Goal: Register for event/course

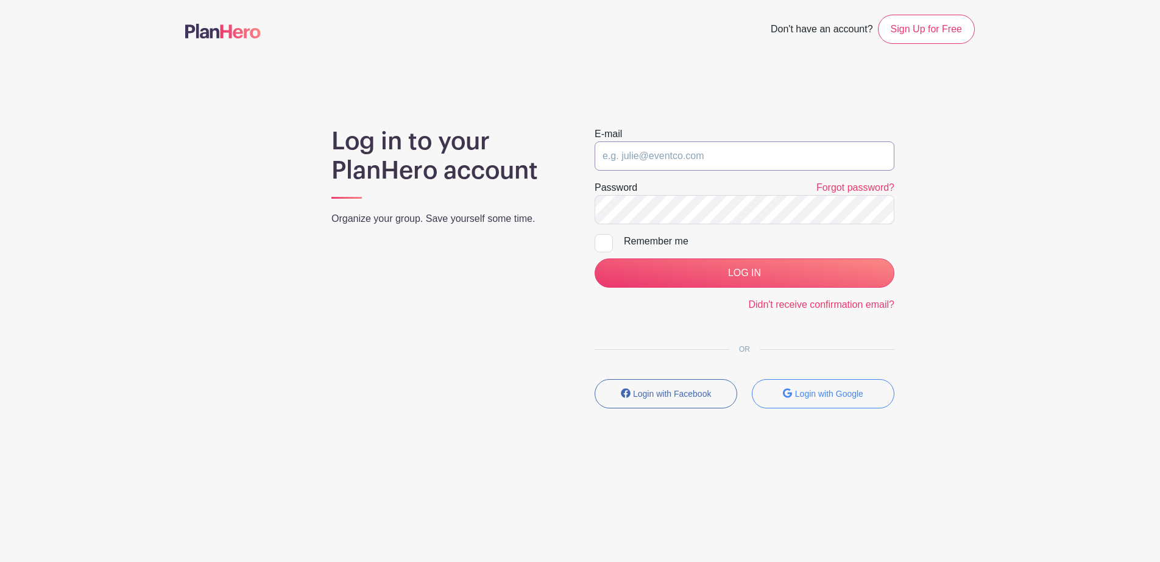
click at [682, 162] on input "email" at bounding box center [745, 155] width 300 height 29
click at [685, 160] on input "email" at bounding box center [745, 155] width 300 height 29
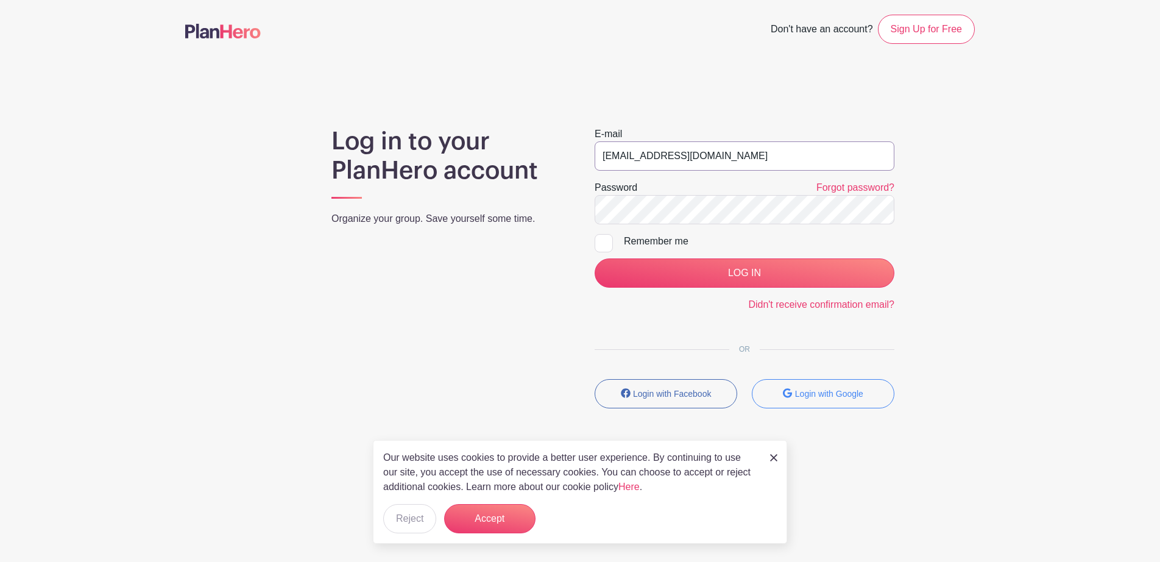
type input "[EMAIL_ADDRESS][DOMAIN_NAME]"
click at [595, 258] on input "LOG IN" at bounding box center [745, 272] width 300 height 29
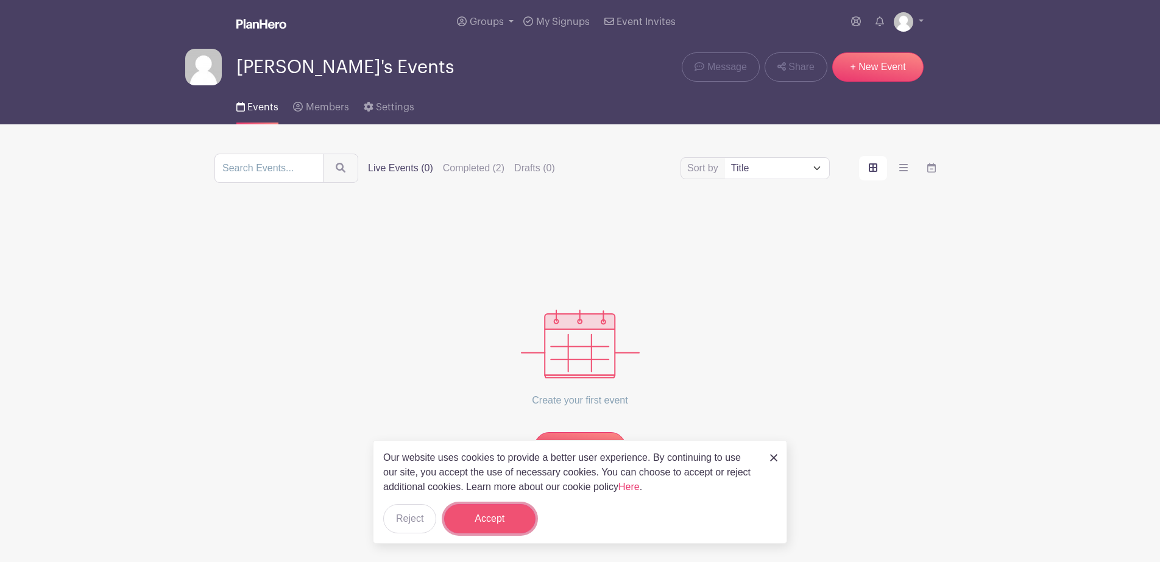
click at [505, 523] on button "Accept" at bounding box center [489, 518] width 91 height 29
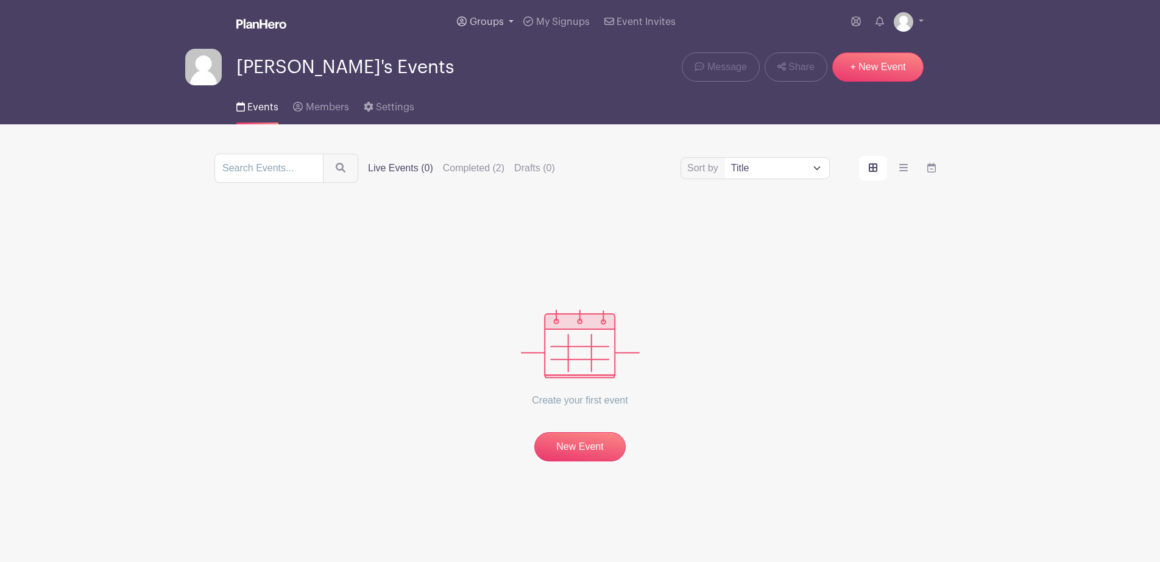
click at [494, 15] on link "Groups" at bounding box center [485, 22] width 66 height 44
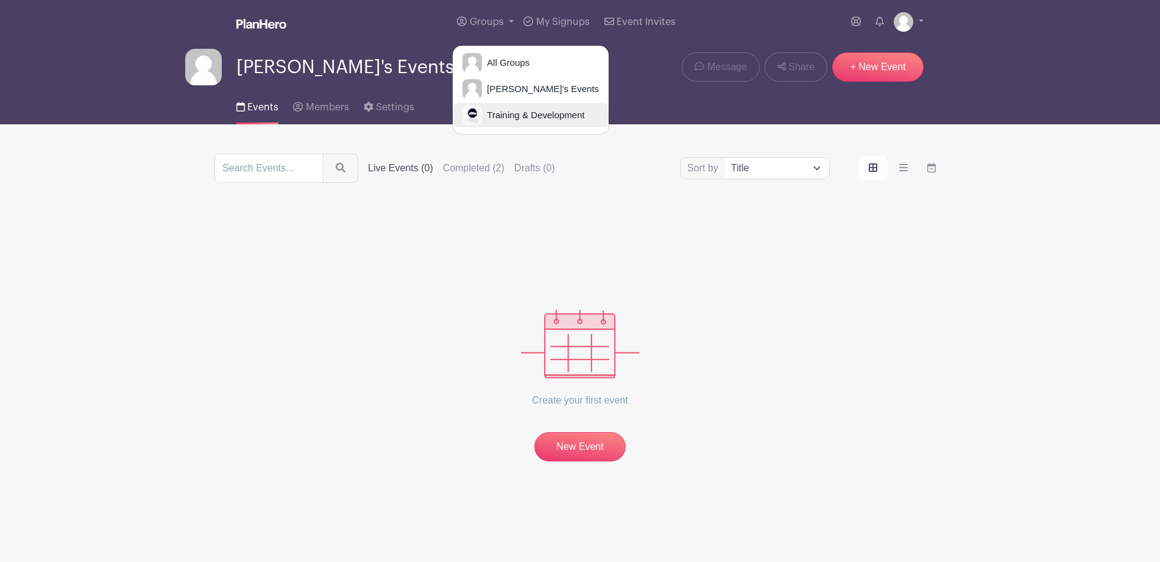
click at [511, 116] on span "Training & Development" at bounding box center [533, 115] width 102 height 14
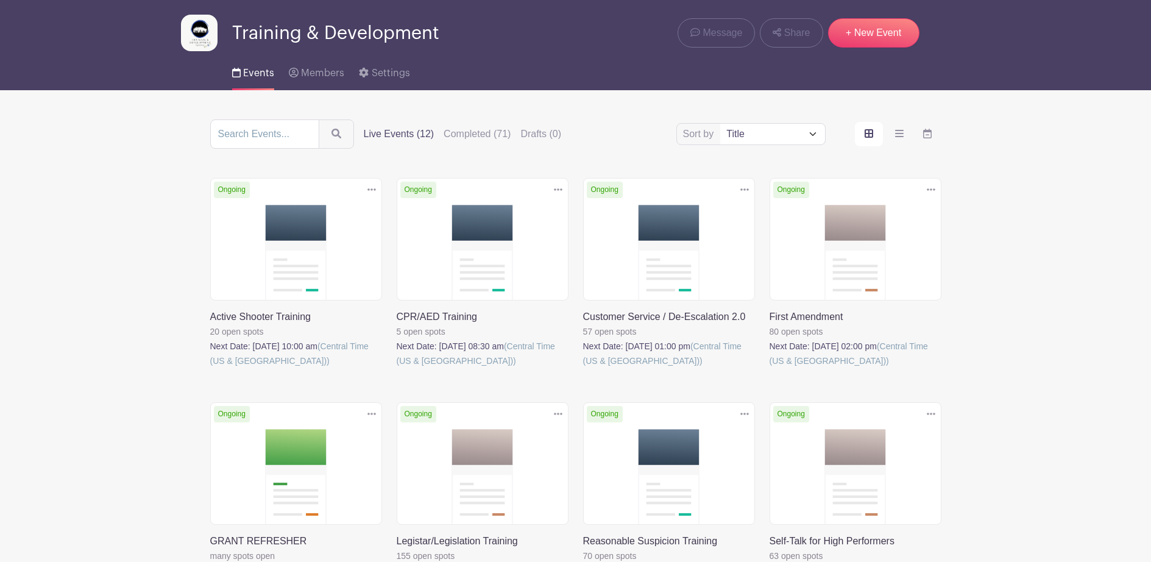
scroll to position [34, 0]
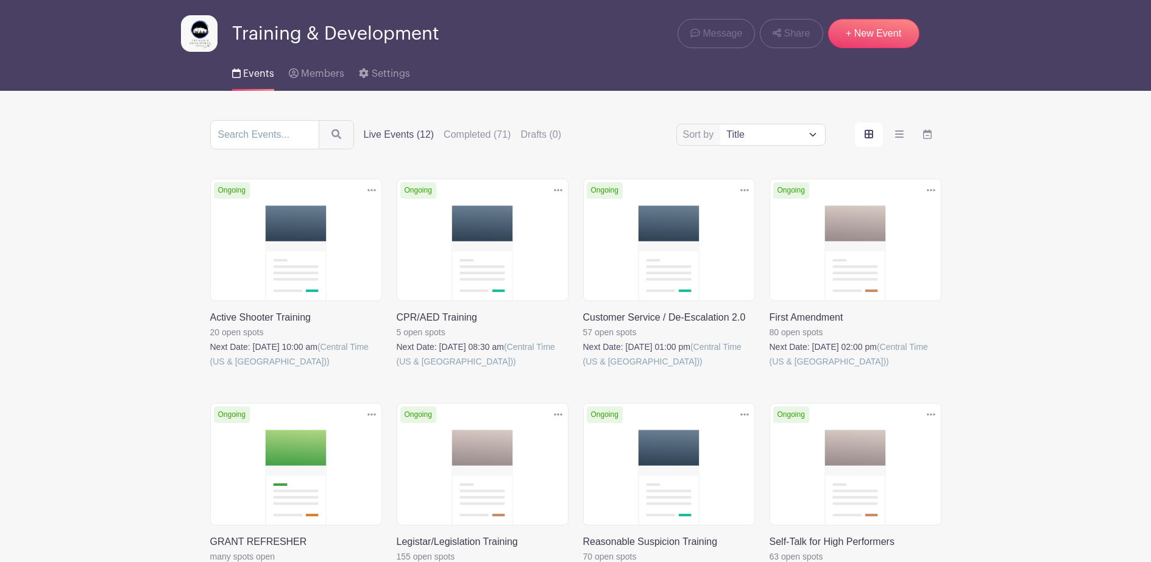
click at [583, 369] on link at bounding box center [583, 369] width 0 height 0
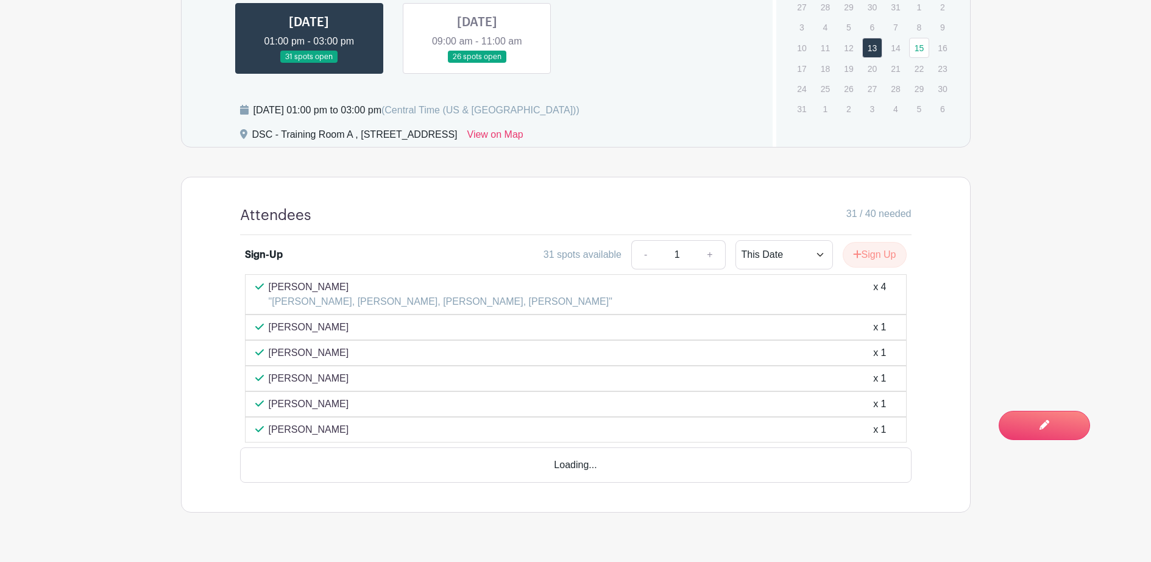
scroll to position [662, 0]
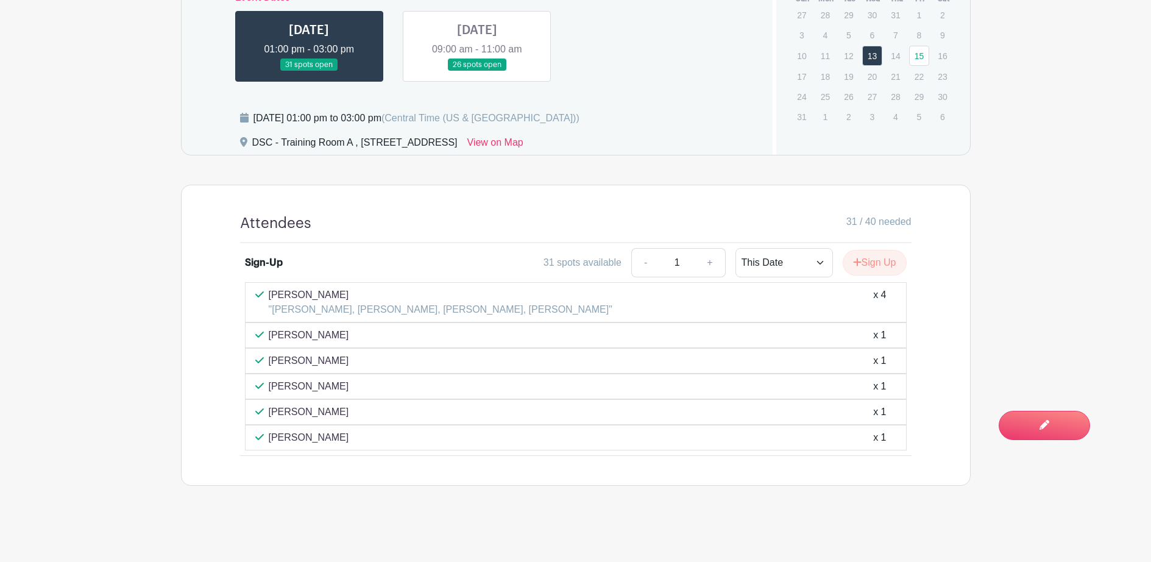
click at [477, 71] on link at bounding box center [477, 71] width 0 height 0
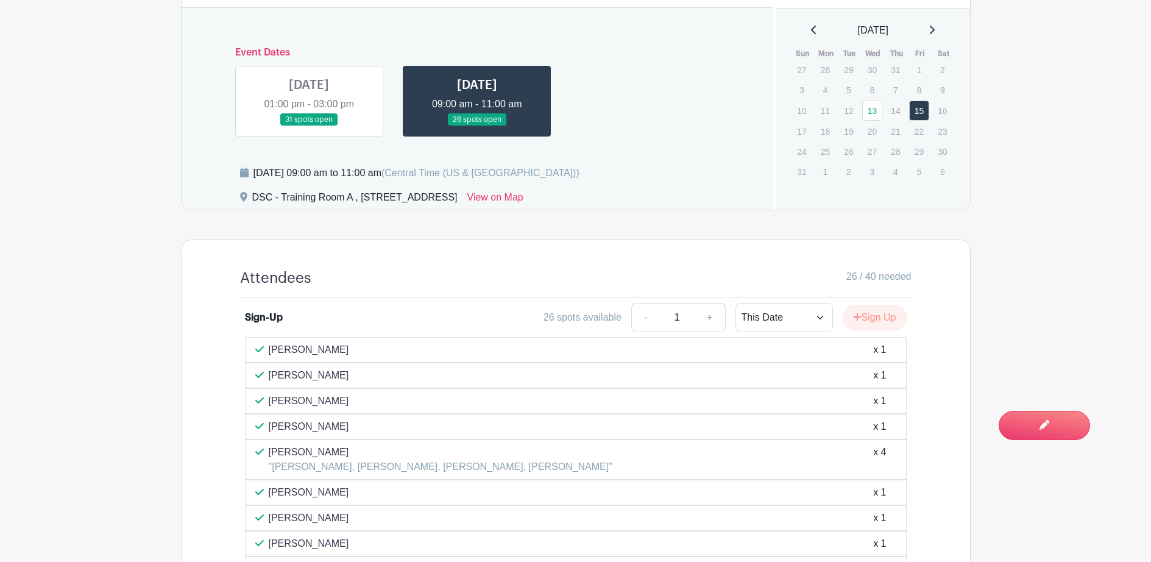
scroll to position [668, 0]
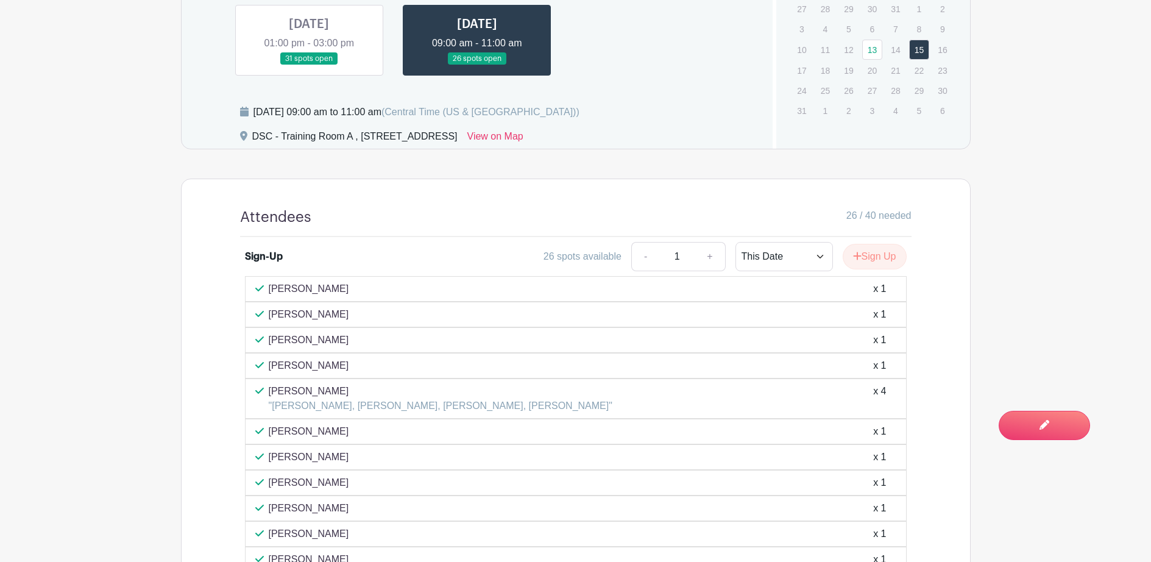
click at [477, 65] on link at bounding box center [477, 65] width 0 height 0
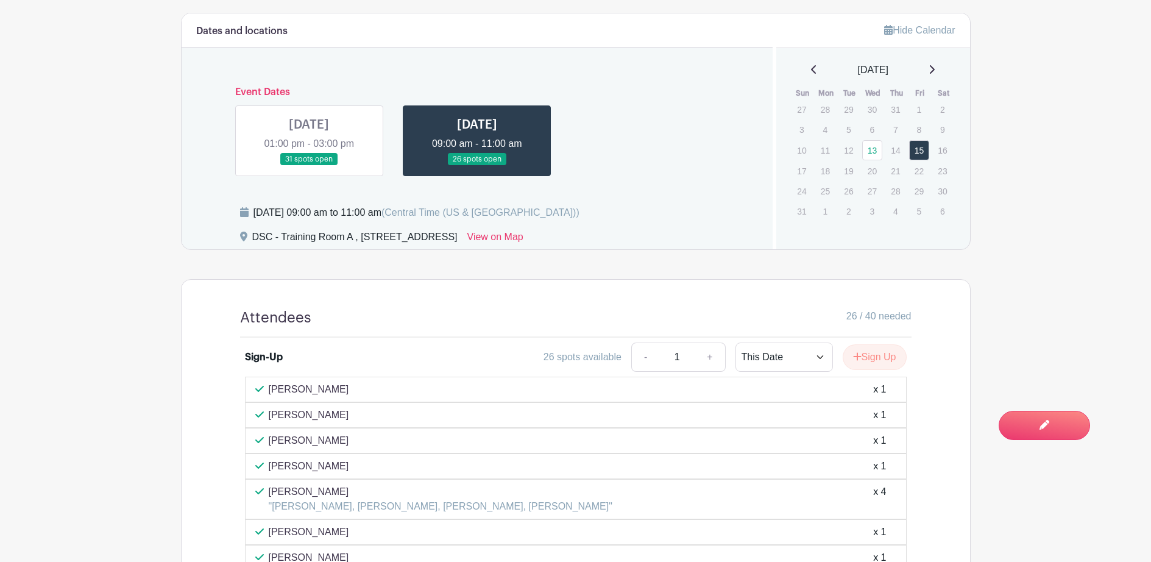
scroll to position [546, 0]
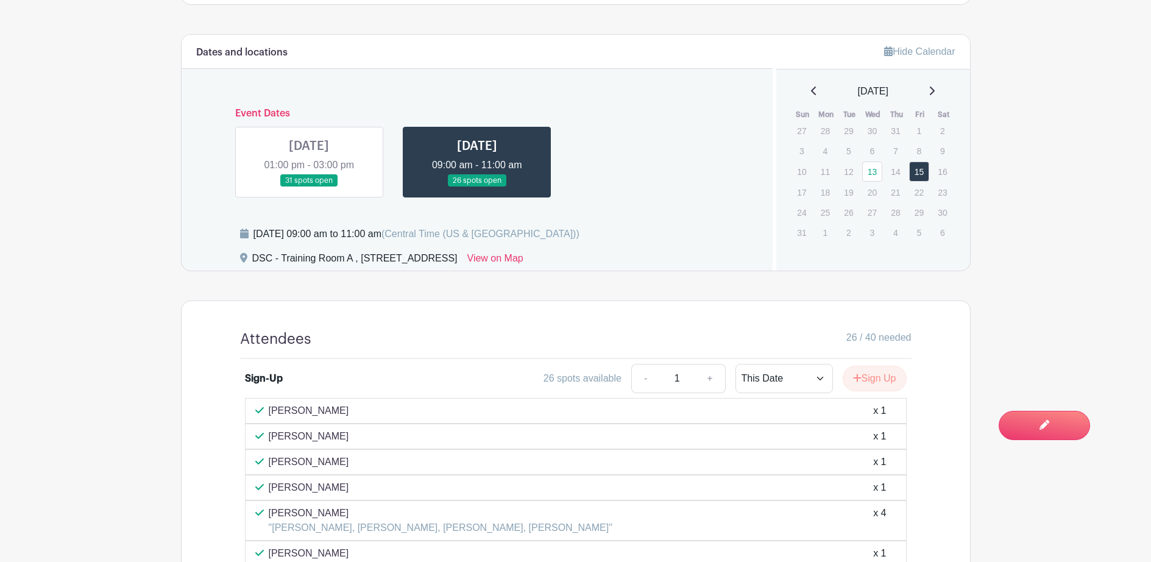
click at [309, 187] on link at bounding box center [309, 187] width 0 height 0
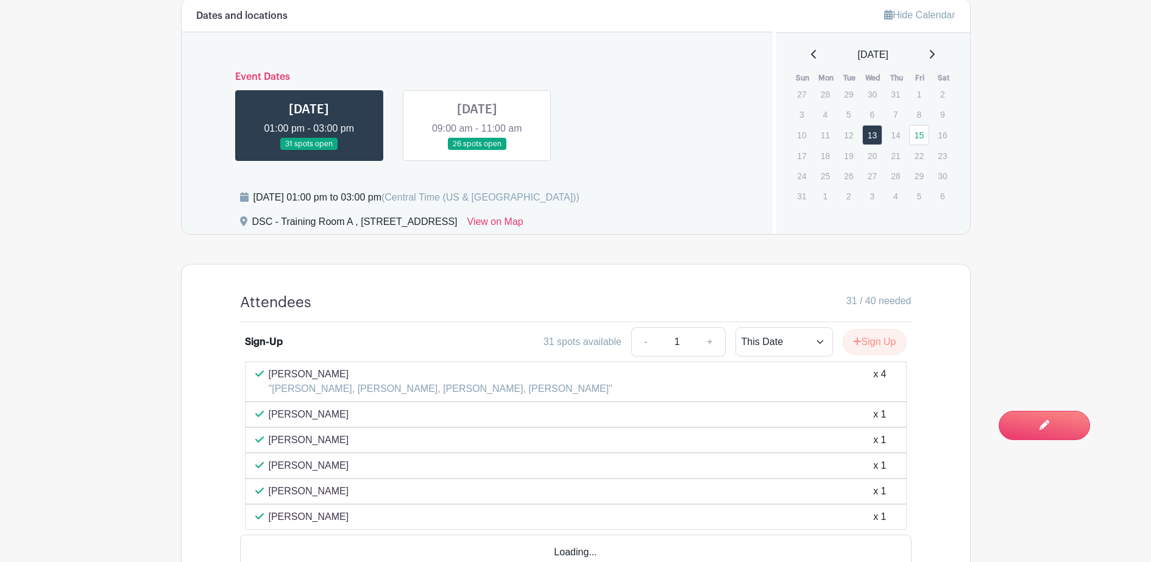
scroll to position [662, 0]
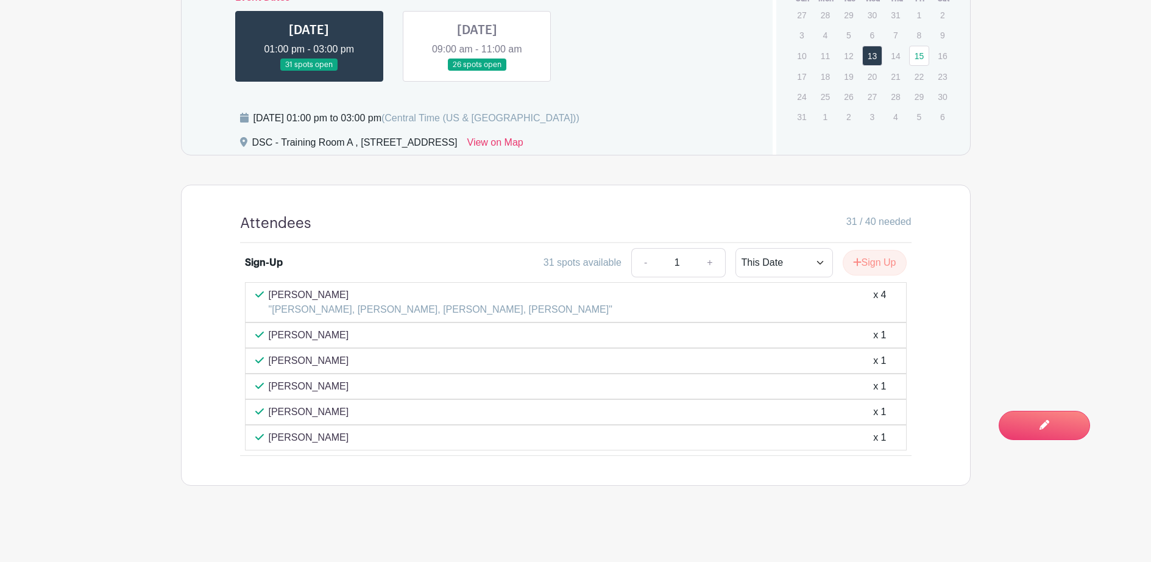
click at [477, 71] on link at bounding box center [477, 71] width 0 height 0
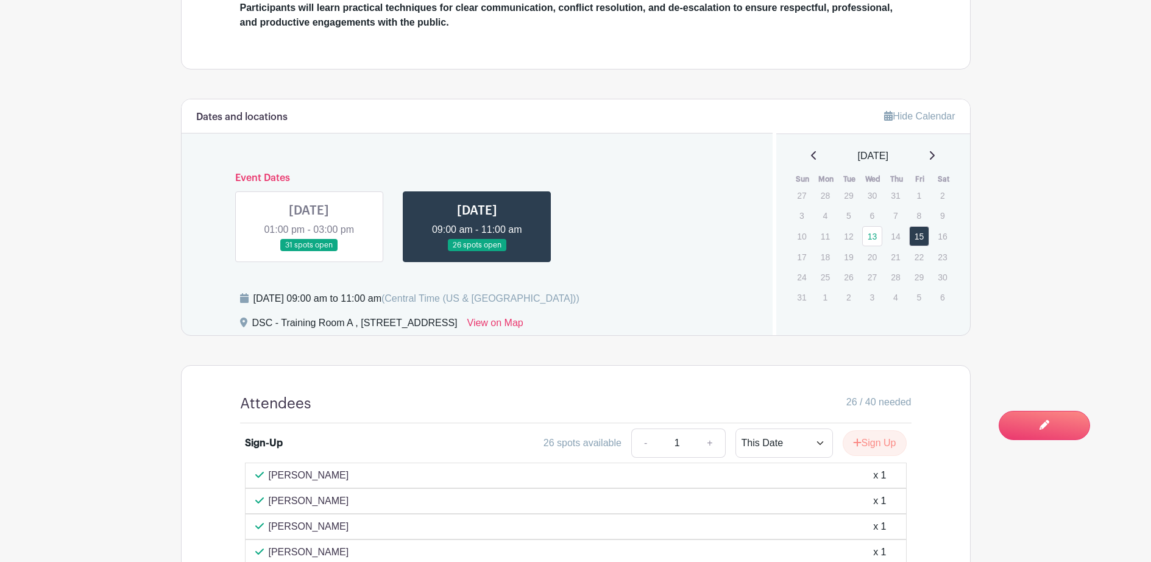
scroll to position [364, 0]
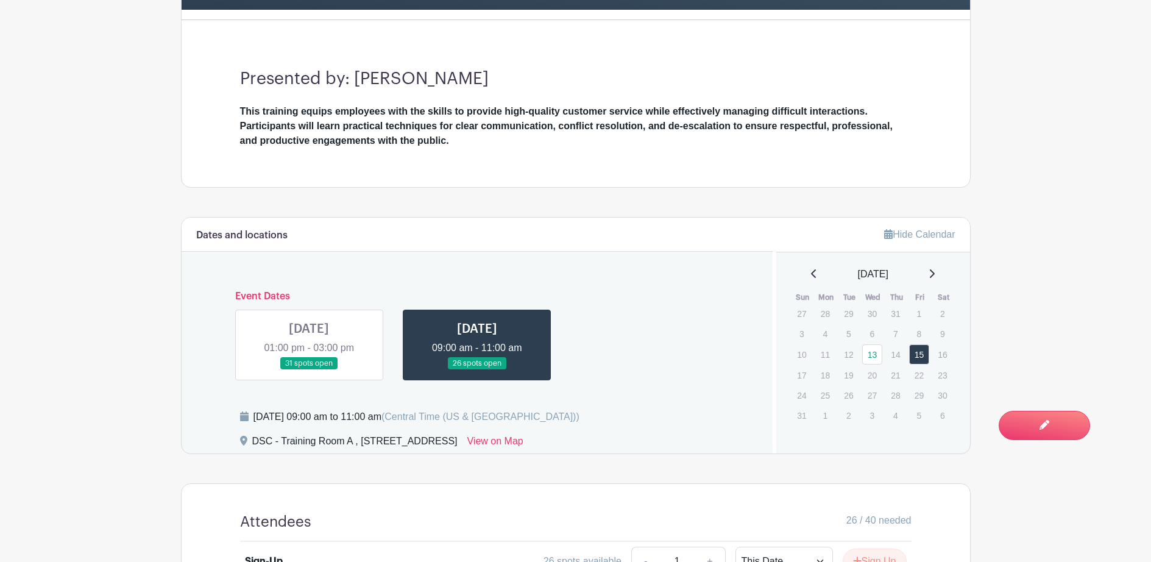
click at [309, 370] on link at bounding box center [309, 370] width 0 height 0
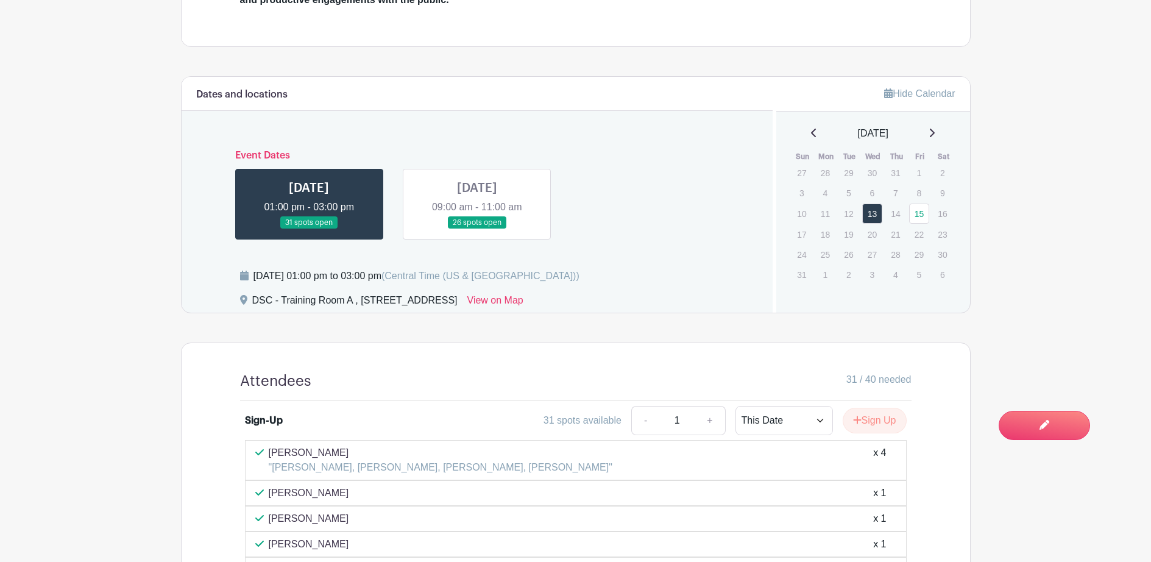
scroll to position [662, 0]
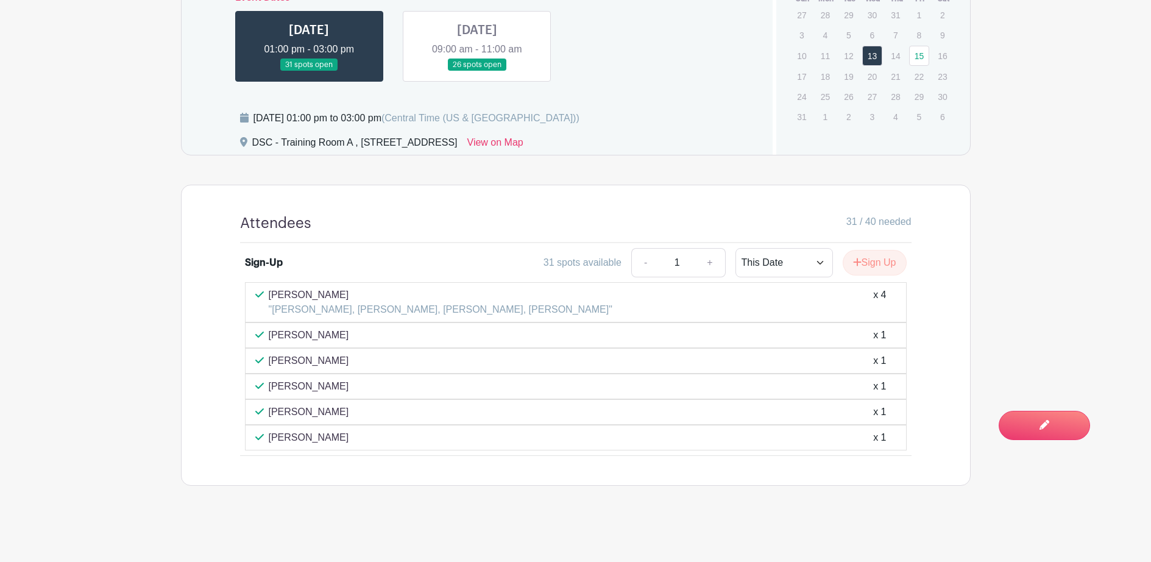
click at [477, 71] on link at bounding box center [477, 71] width 0 height 0
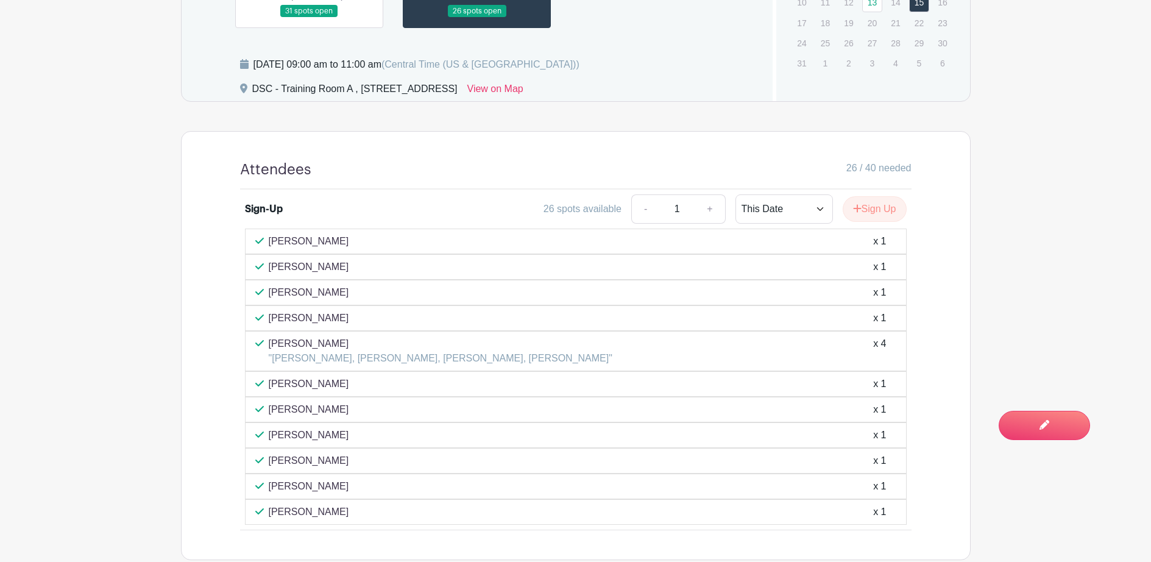
scroll to position [601, 0]
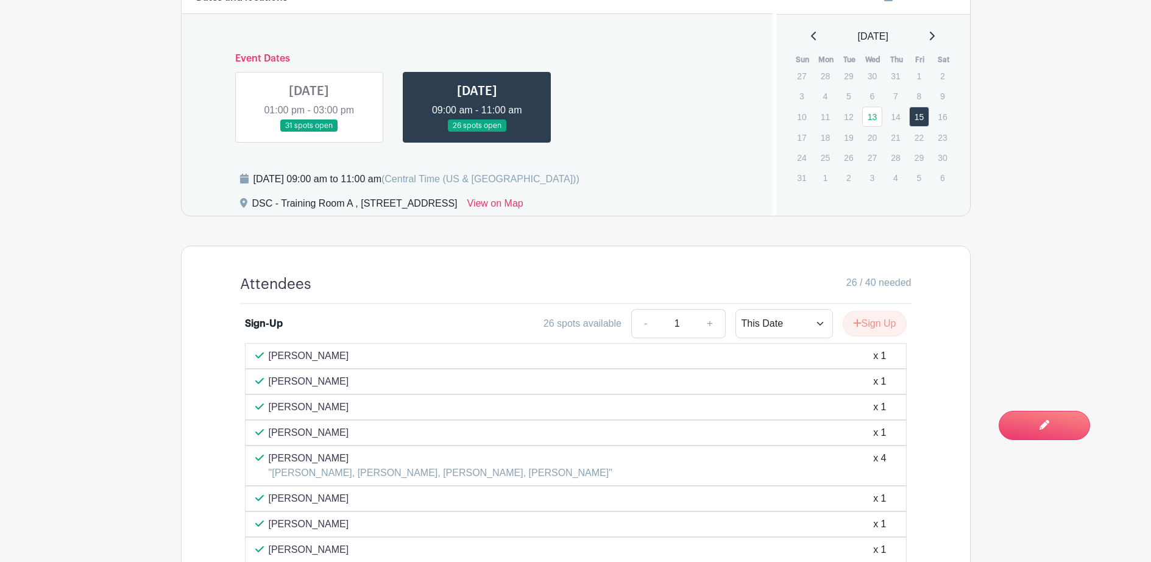
click at [309, 132] on link at bounding box center [309, 132] width 0 height 0
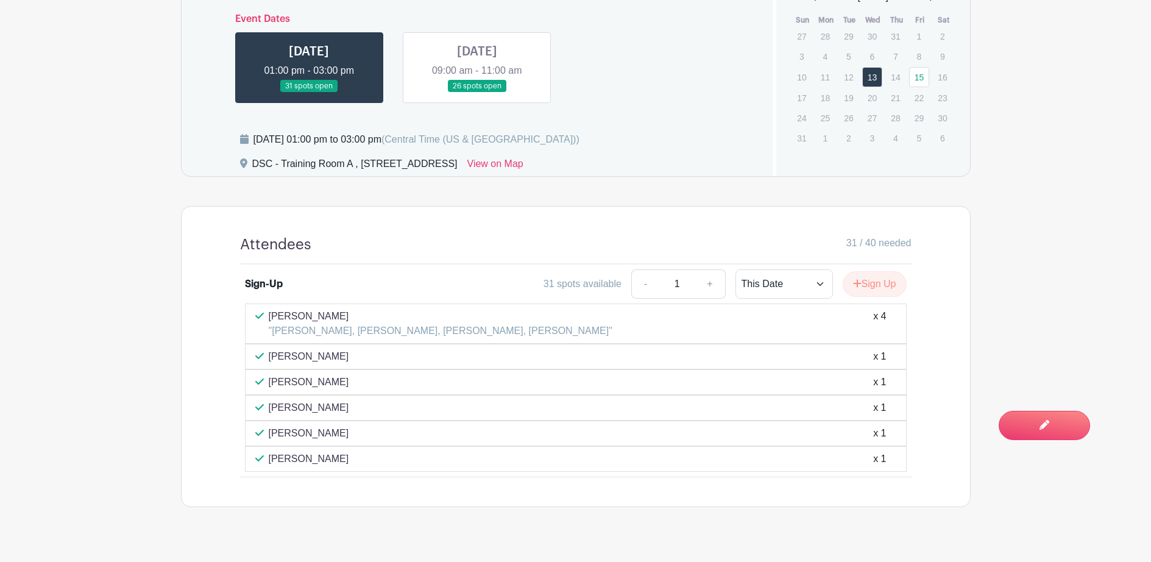
scroll to position [662, 0]
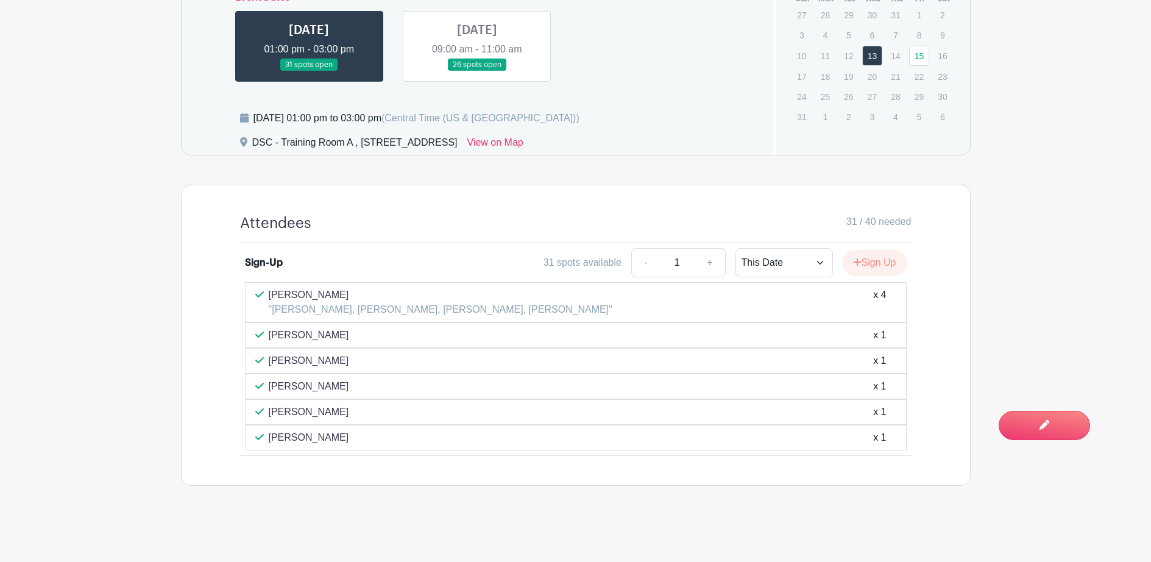
click at [477, 71] on link at bounding box center [477, 71] width 0 height 0
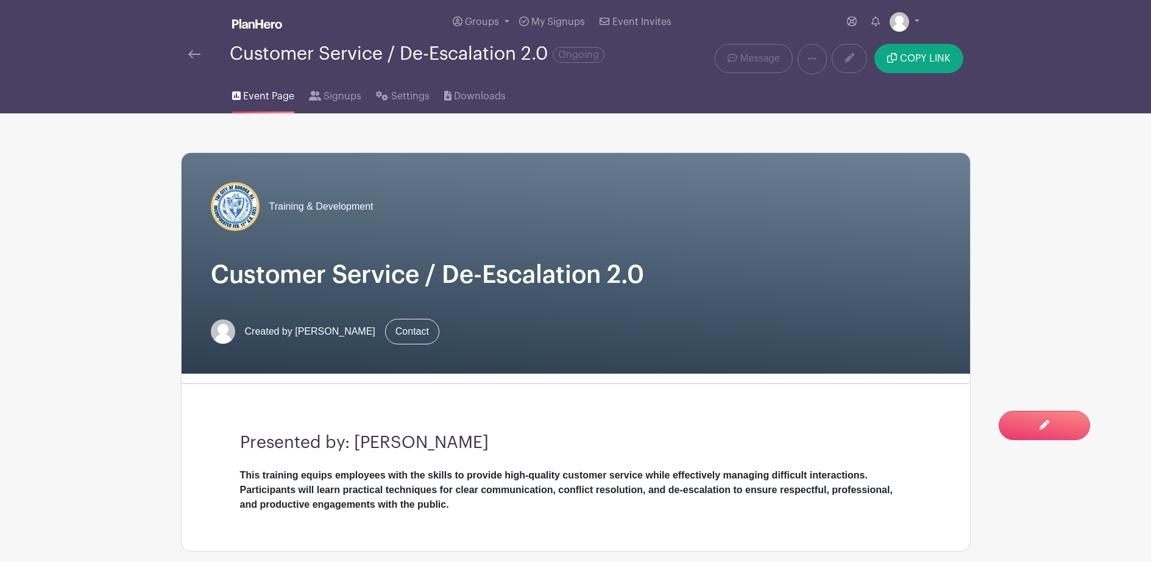
click at [190, 56] on img at bounding box center [194, 54] width 12 height 9
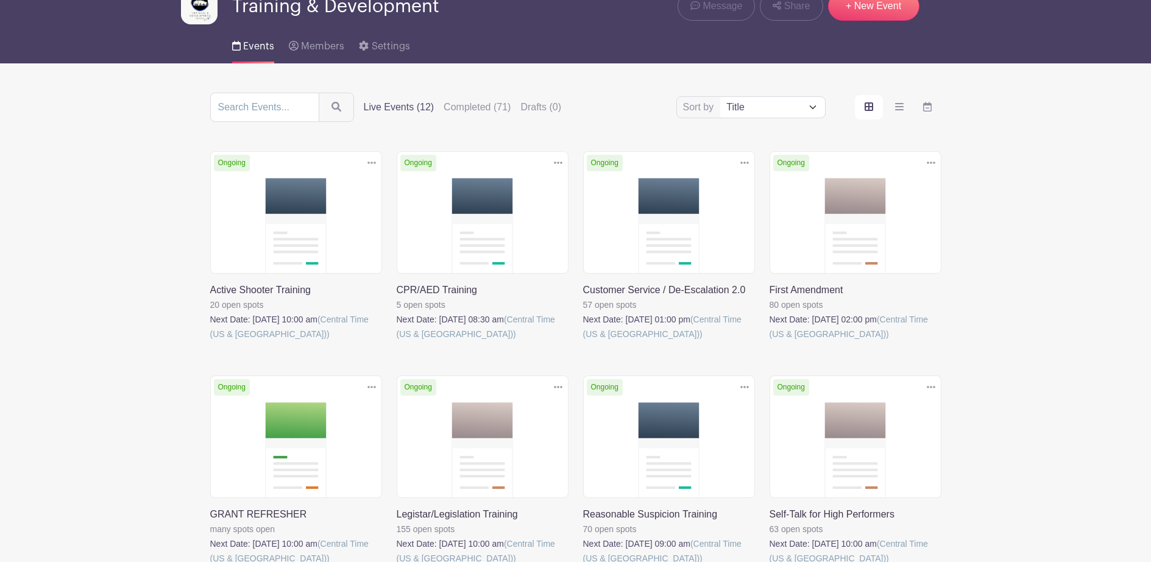
click at [583, 341] on link at bounding box center [583, 341] width 0 height 0
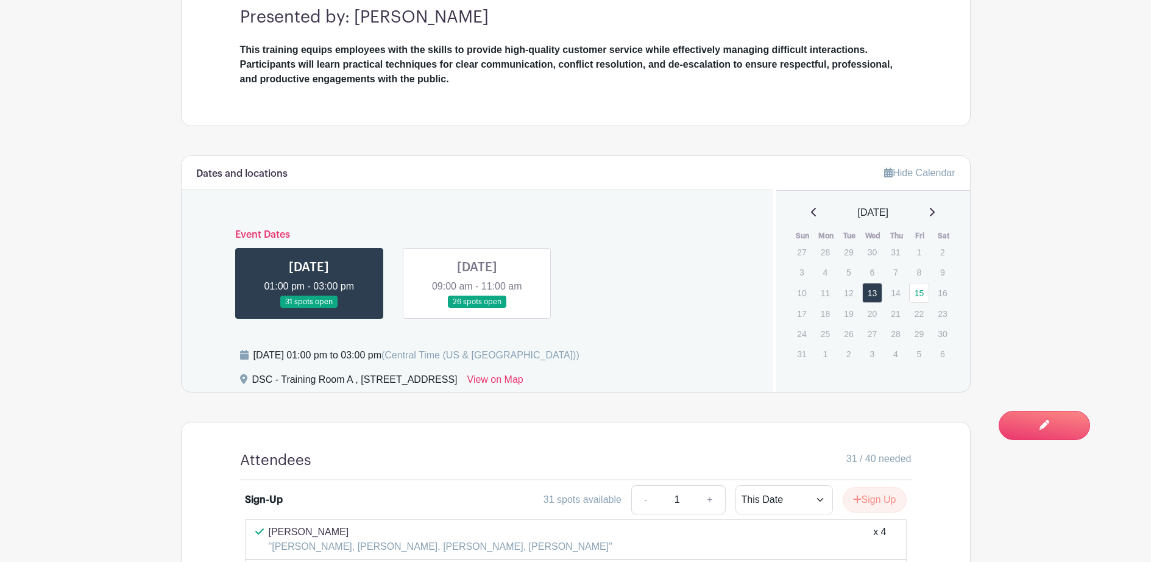
scroll to position [419, 0]
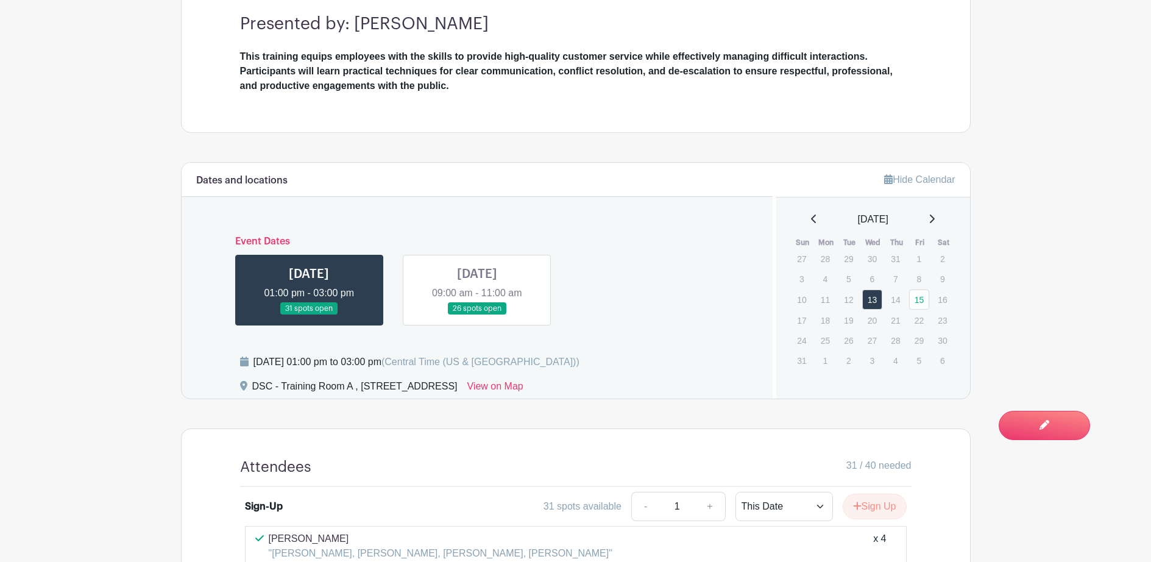
click at [477, 315] on link at bounding box center [477, 315] width 0 height 0
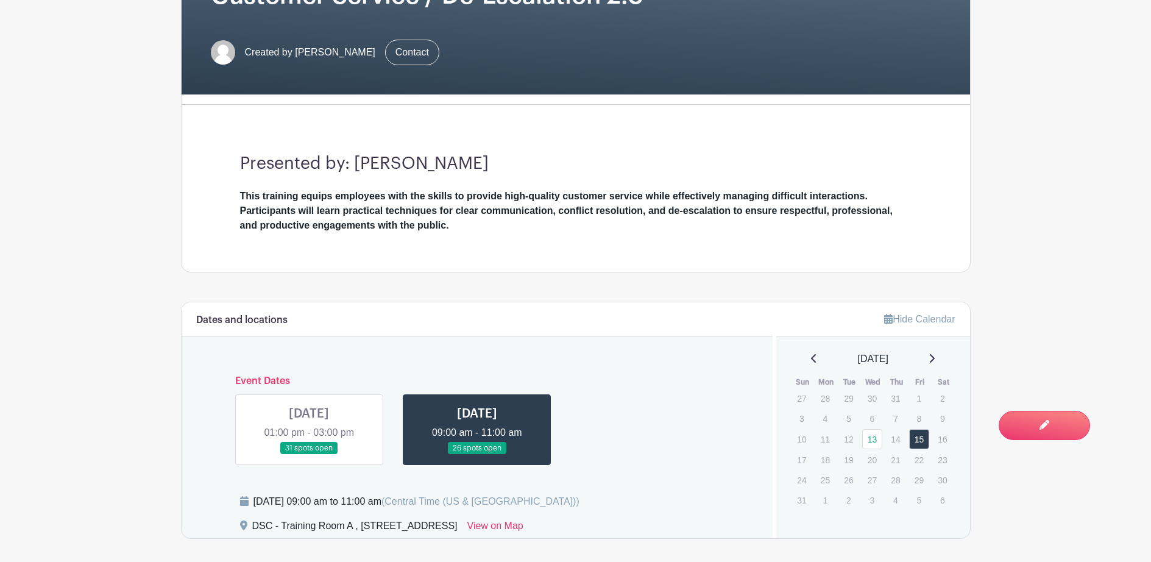
scroll to position [175, 0]
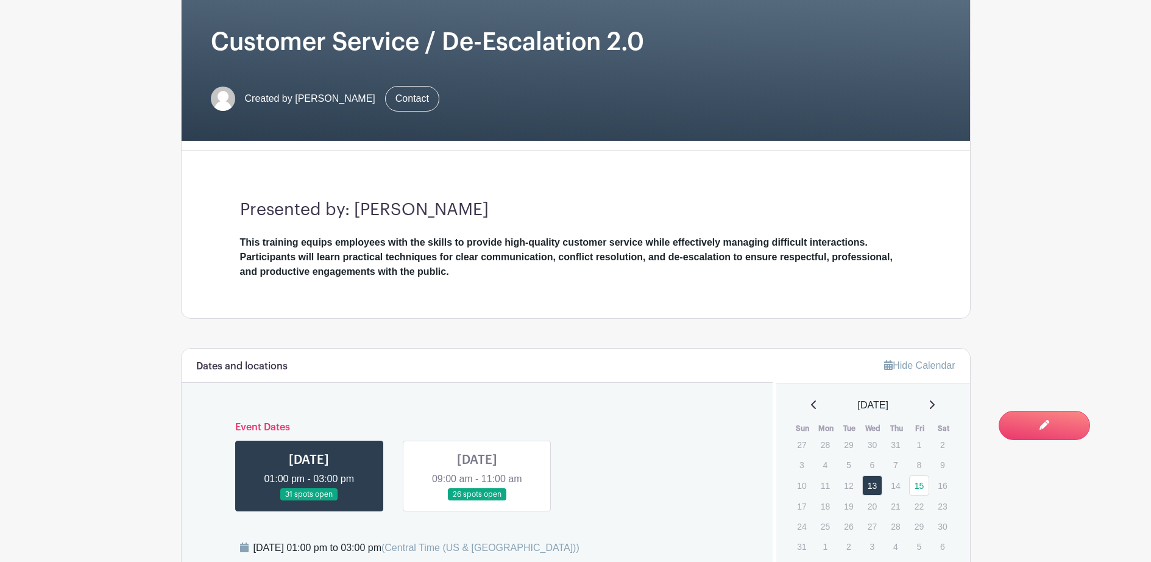
scroll to position [53, 0]
